Goal: Information Seeking & Learning: Learn about a topic

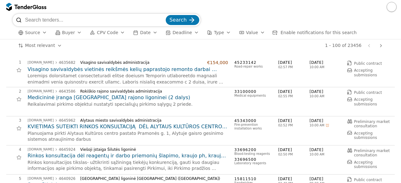
click at [108, 17] on input "search" at bounding box center [94, 20] width 139 height 13
type input "klausos technika"
click at [166, 15] on button "Search" at bounding box center [182, 20] width 33 height 10
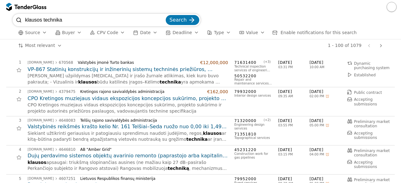
drag, startPoint x: 77, startPoint y: 20, endPoint x: 36, endPoint y: 23, distance: 41.1
click at [36, 23] on input "klausos technika" at bounding box center [94, 20] width 139 height 13
type input "klausa"
click at [166, 15] on button "Search" at bounding box center [182, 20] width 33 height 10
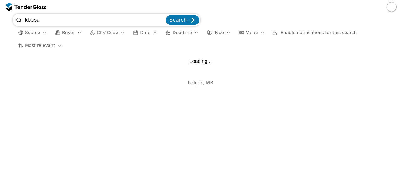
click at [51, 22] on input "klausa" at bounding box center [94, 20] width 139 height 13
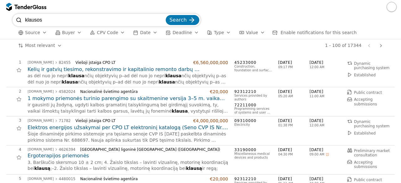
type input "klausos"
click at [182, 16] on button "Search" at bounding box center [182, 20] width 33 height 10
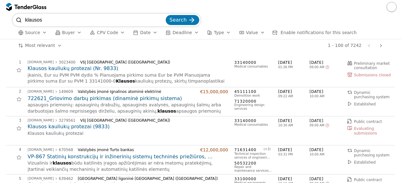
click at [200, 122] on div "VšĮ [GEOGRAPHIC_DATA] ([GEOGRAPHIC_DATA])" at bounding box center [151, 120] width 143 height 4
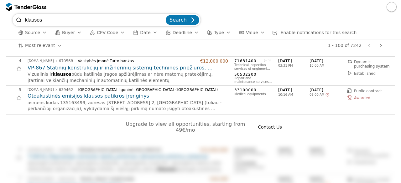
scroll to position [88, 0]
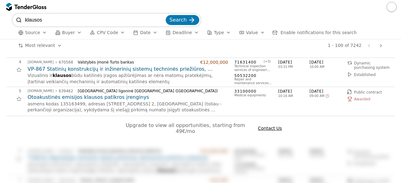
click at [264, 126] on span "Contact Us" at bounding box center [270, 128] width 24 height 5
click at [261, 129] on div "Upgrade to view all opportunities, starting from 49€/mo Contact Us" at bounding box center [200, 131] width 388 height 31
click at [267, 126] on span "Contact Us" at bounding box center [270, 128] width 24 height 5
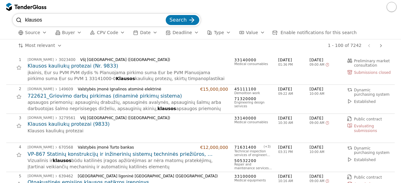
scroll to position [0, 0]
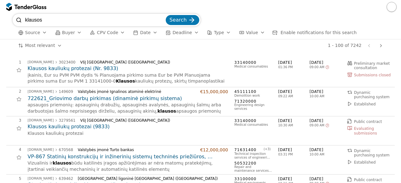
click at [69, 18] on input "klausos" at bounding box center [94, 20] width 139 height 13
type input "k"
type input "regos"
click at [166, 15] on button "Search" at bounding box center [182, 20] width 33 height 10
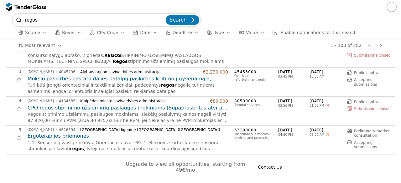
scroll to position [54, 0]
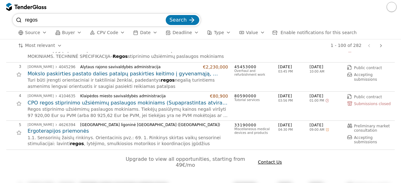
drag, startPoint x: 51, startPoint y: 22, endPoint x: 11, endPoint y: 30, distance: 40.9
click at [11, 30] on div "regos Search Source Buyer CPV Code Date Deadline Type Value Enable notification…" at bounding box center [200, 26] width 394 height 25
type input "optikos"
click at [166, 15] on button "Search" at bounding box center [182, 20] width 33 height 10
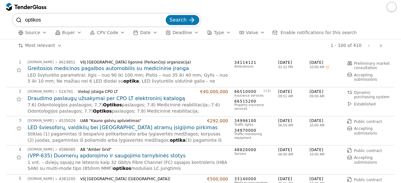
click at [390, 3] on button "button" at bounding box center [391, 7] width 10 height 10
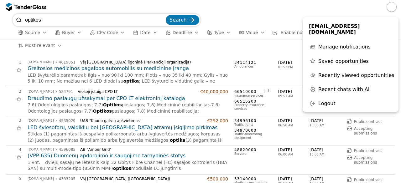
click at [289, 15] on div "optikos Search" at bounding box center [201, 20] width 376 height 13
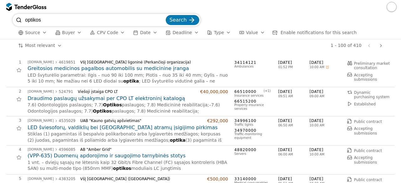
drag, startPoint x: 54, startPoint y: 21, endPoint x: 5, endPoint y: 20, distance: 49.8
click at [5, 20] on div "optikos Search Source Buyer CPV Code Date Deadline Type Value Enable notificati…" at bounding box center [200, 26] width 394 height 25
type input "stomatolog"
click at [166, 15] on button "Search" at bounding box center [182, 20] width 33 height 10
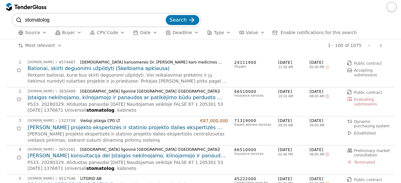
drag, startPoint x: 32, startPoint y: 18, endPoint x: 1, endPoint y: 17, distance: 31.0
click at [1, 17] on div "stomatolog Search Source Buyer CPV Code Date Deadline Type Value Enable notific…" at bounding box center [200, 27] width 401 height 26
type input "odontolog"
click at [166, 15] on button "Search" at bounding box center [182, 20] width 33 height 10
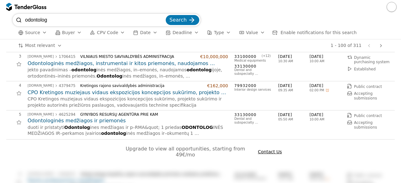
scroll to position [59, 0]
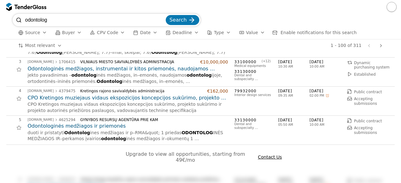
click at [163, 69] on h2 "Odontologinės medžiagos, instrumentai ir kitos priemonės, naudojamos odontologi…" at bounding box center [128, 68] width 200 height 7
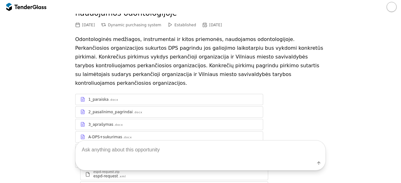
scroll to position [57, 0]
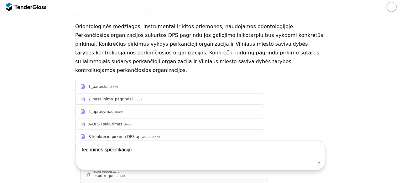
type textarea "techninės specifikacijos"
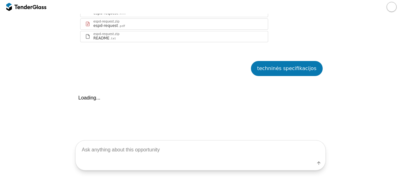
scroll to position [235, 0]
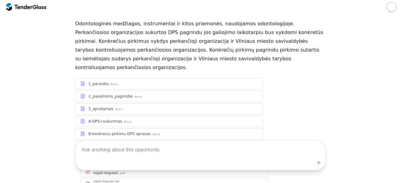
scroll to position [21, 0]
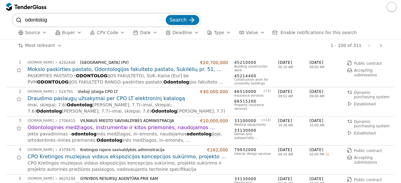
drag, startPoint x: 76, startPoint y: 23, endPoint x: 0, endPoint y: 34, distance: 76.6
click at [0, 34] on div "odontolog Search Source Buyer CPV Code Date Deadline Type Value Enable notifica…" at bounding box center [200, 27] width 401 height 26
type input "baldai"
click at [166, 15] on button "Search" at bounding box center [182, 20] width 33 height 10
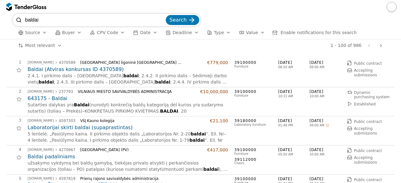
click at [92, 70] on h2 "Baldai (Atviras konkursas ID 4370589)" at bounding box center [128, 69] width 200 height 7
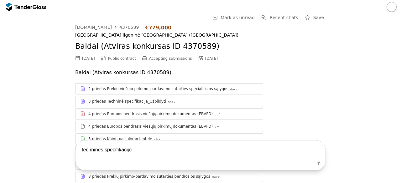
type textarea "techninės specifikacijos"
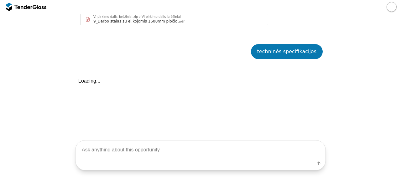
scroll to position [1455, 0]
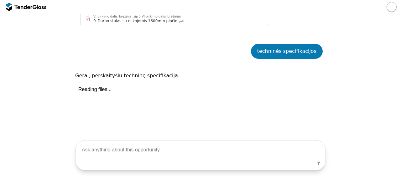
click at [185, 150] on textarea at bounding box center [200, 150] width 250 height 18
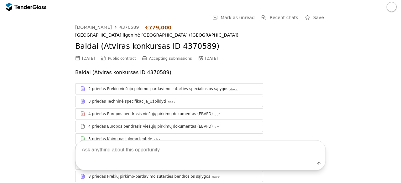
click at [189, 149] on textarea at bounding box center [200, 150] width 250 height 18
type textarea "techninės specifikacijos"
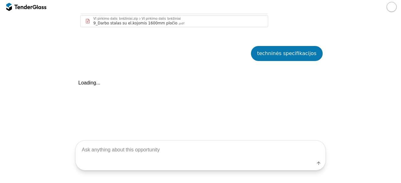
scroll to position [1455, 0]
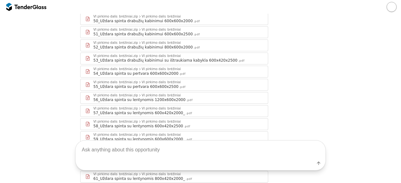
scroll to position [944, 0]
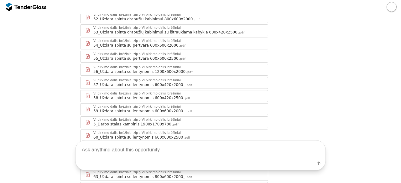
click at [159, 79] on div "VI pirkimo dalis_brėžiniai" at bounding box center [160, 80] width 39 height 3
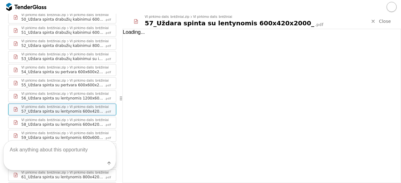
scroll to position [971, 0]
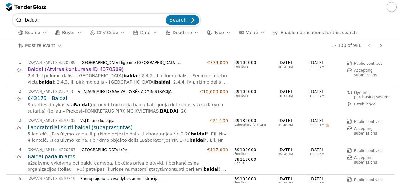
click at [65, 68] on h2 "Baldai (Atviras konkursas ID 4370589)" at bounding box center [128, 69] width 200 height 7
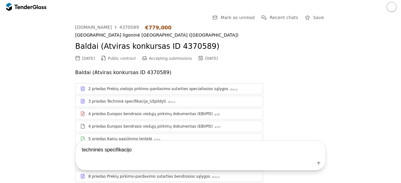
type textarea "techninės specifikacijos"
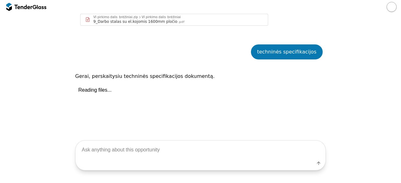
scroll to position [1455, 0]
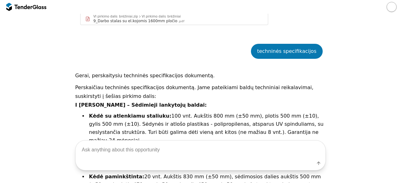
click at [270, 83] on p "Perskaičiau techninės specifikacijos dokumentą. Jame pateikiami baldų techninia…" at bounding box center [200, 92] width 250 height 18
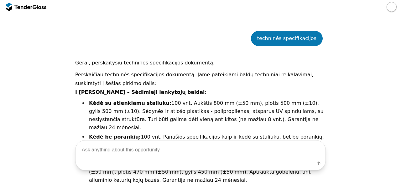
scroll to position [1468, 0]
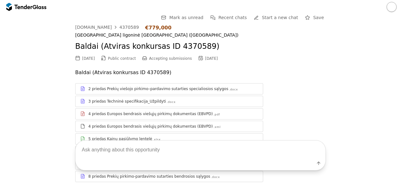
click at [34, 9] on div at bounding box center [26, 7] width 40 height 10
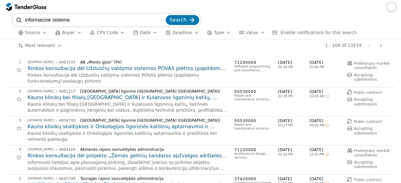
type input "informacinė sistema"
click at [166, 15] on button "Search" at bounding box center [182, 20] width 33 height 10
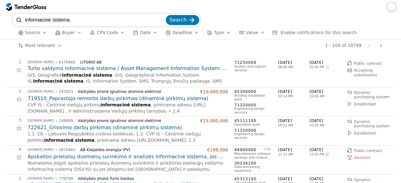
click at [159, 112] on div "CVP IS – Centrinė viešųjų pirkimų informacinė sistema , prieinama adresu [URL][…" at bounding box center [128, 108] width 200 height 12
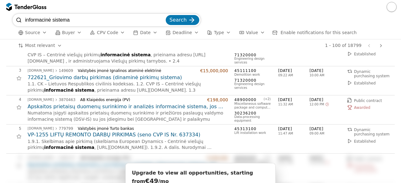
scroll to position [63, 0]
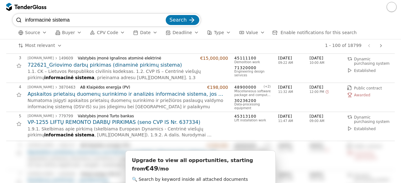
click at [159, 91] on h2 "Apskaitos prietaisų duomenų surinkimo ir analizės informacinė sistema, jos įdie…" at bounding box center [128, 94] width 200 height 7
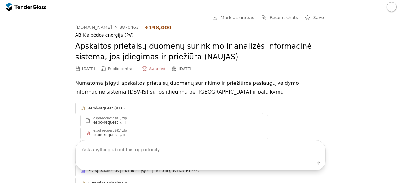
scroll to position [133, 0]
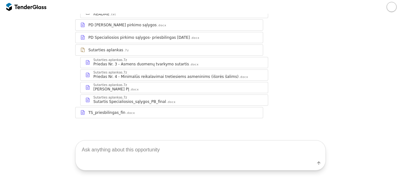
click at [165, 146] on textarea at bounding box center [200, 150] width 250 height 18
type textarea "technines specifikacijos"
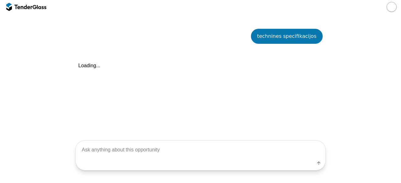
scroll to position [246, 0]
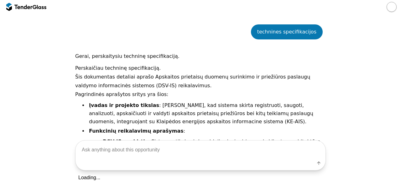
click at [197, 91] on p "Pagrindinės aprašytos sritys yra šios:" at bounding box center [200, 94] width 250 height 9
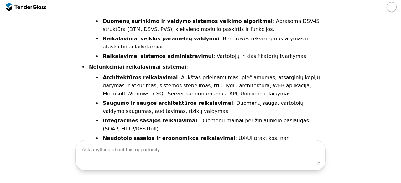
scroll to position [546, 0]
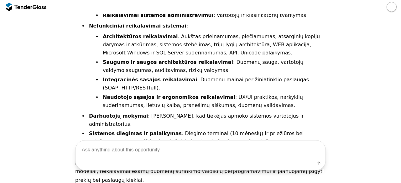
scroll to position [584, 0]
